Goal: Transaction & Acquisition: Book appointment/travel/reservation

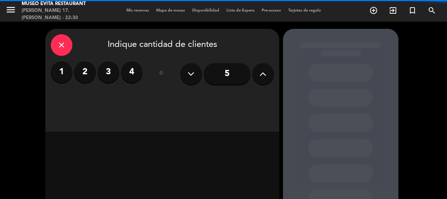
click at [262, 66] on button at bounding box center [264, 74] width 22 height 22
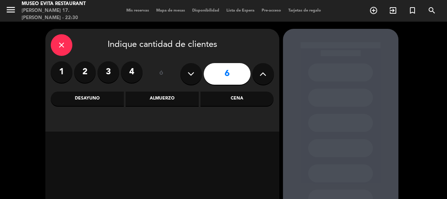
click at [262, 66] on button at bounding box center [264, 74] width 22 height 22
type input "7"
click at [235, 94] on div "Cena" at bounding box center [237, 99] width 73 height 14
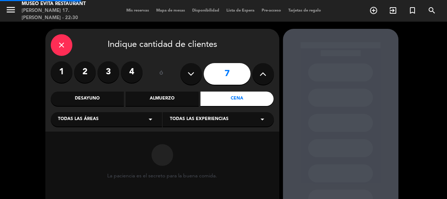
click at [182, 95] on div "Almuerzo" at bounding box center [162, 99] width 73 height 14
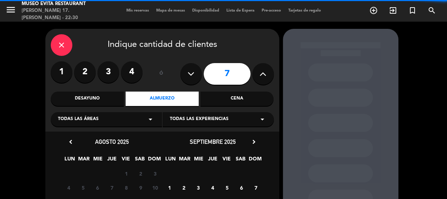
click at [123, 113] on div "Todas las áreas arrow_drop_down" at bounding box center [106, 119] width 111 height 14
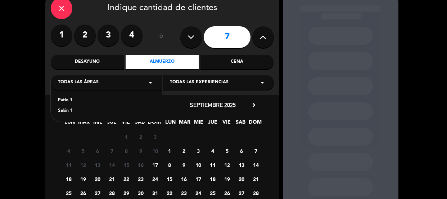
scroll to position [65, 0]
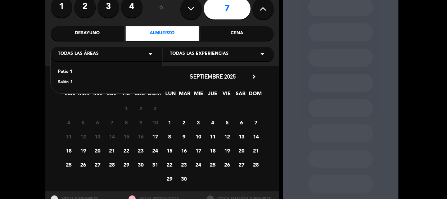
drag, startPoint x: 62, startPoint y: 81, endPoint x: 57, endPoint y: 14, distance: 67.2
click at [61, 81] on div "Salón 1" at bounding box center [106, 82] width 97 height 7
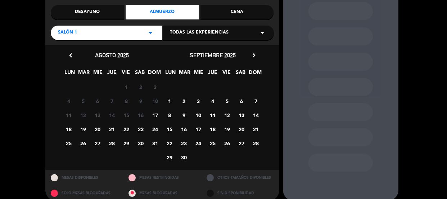
scroll to position [95, 0]
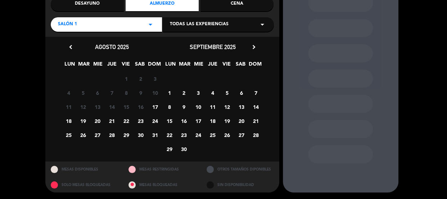
click at [69, 119] on span "18" at bounding box center [69, 121] width 12 height 12
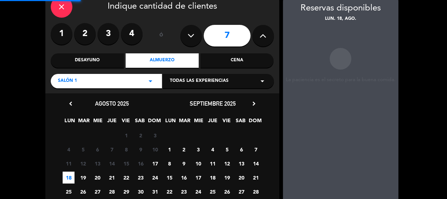
scroll to position [29, 0]
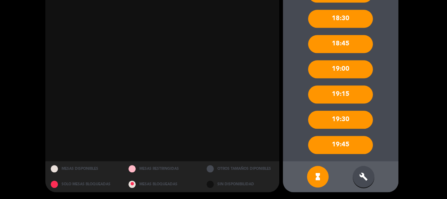
click at [362, 171] on div "build" at bounding box center [364, 177] width 22 height 22
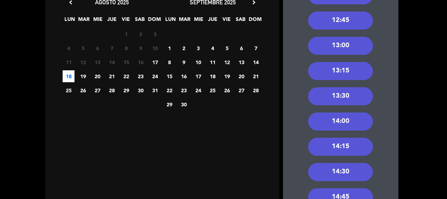
click at [353, 43] on div "13:00" at bounding box center [340, 46] width 65 height 18
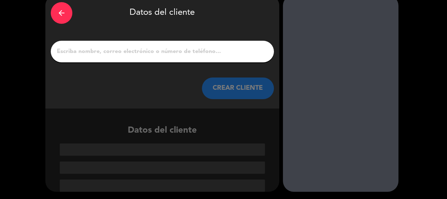
drag, startPoint x: 128, startPoint y: 56, endPoint x: 112, endPoint y: 3, distance: 54.7
click at [127, 53] on input "1" at bounding box center [162, 51] width 213 height 10
paste input "[PERSON_NAME]"
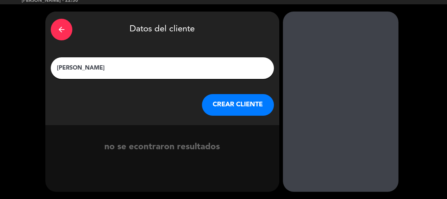
type input "[PERSON_NAME]"
click at [213, 101] on button "CREAR CLIENTE" at bounding box center [238, 105] width 72 height 22
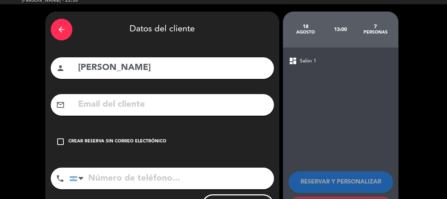
click at [122, 139] on div "Crear reserva sin correo electrónico" at bounding box center [117, 141] width 98 height 7
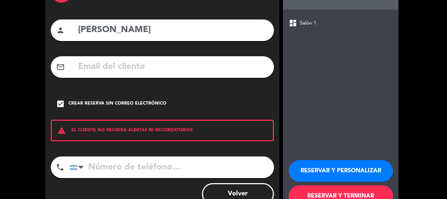
scroll to position [79, 0]
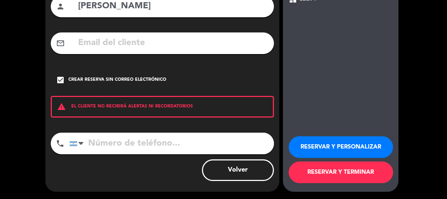
click at [128, 144] on input "tel" at bounding box center [172, 144] width 205 height 22
paste input "1150955398;"
type input "1150955398"
click at [309, 144] on button "RESERVAR Y PERSONALIZAR" at bounding box center [341, 147] width 104 height 22
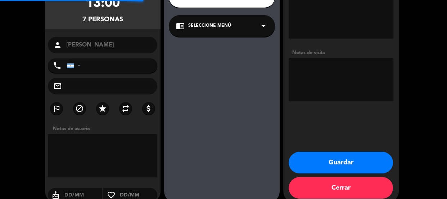
type input "[PHONE_NUMBER]"
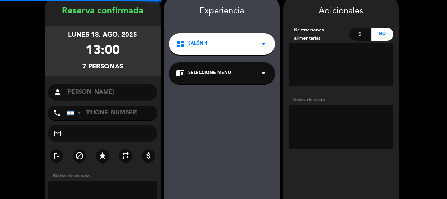
scroll to position [29, 0]
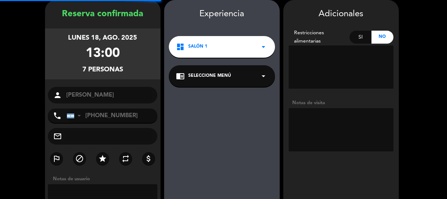
click at [336, 108] on textarea at bounding box center [341, 129] width 105 height 43
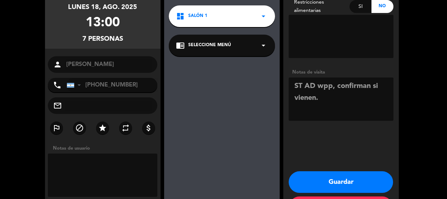
scroll to position [89, 0]
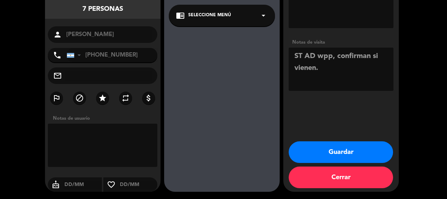
type textarea "ST AD wpp, confirman si vienen."
click at [346, 158] on button "Guardar" at bounding box center [341, 152] width 104 height 22
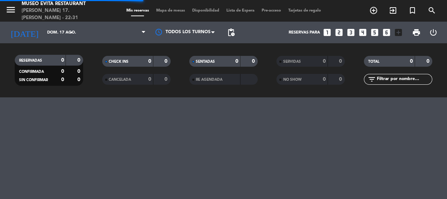
scroll to position [0, 0]
